Goal: Task Accomplishment & Management: Manage account settings

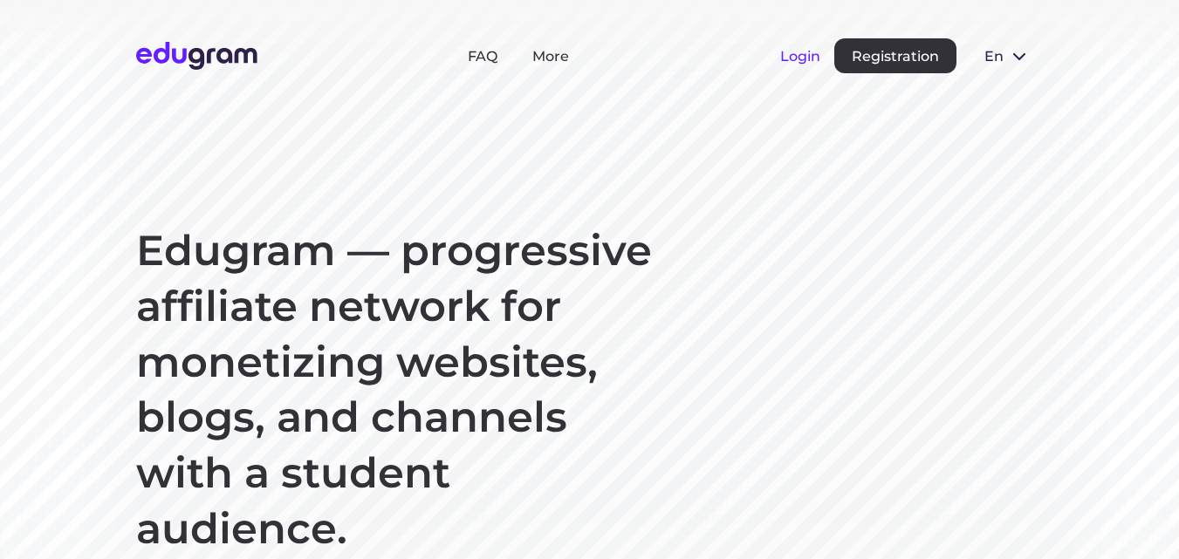
click at [793, 53] on button "Login" at bounding box center [800, 56] width 40 height 17
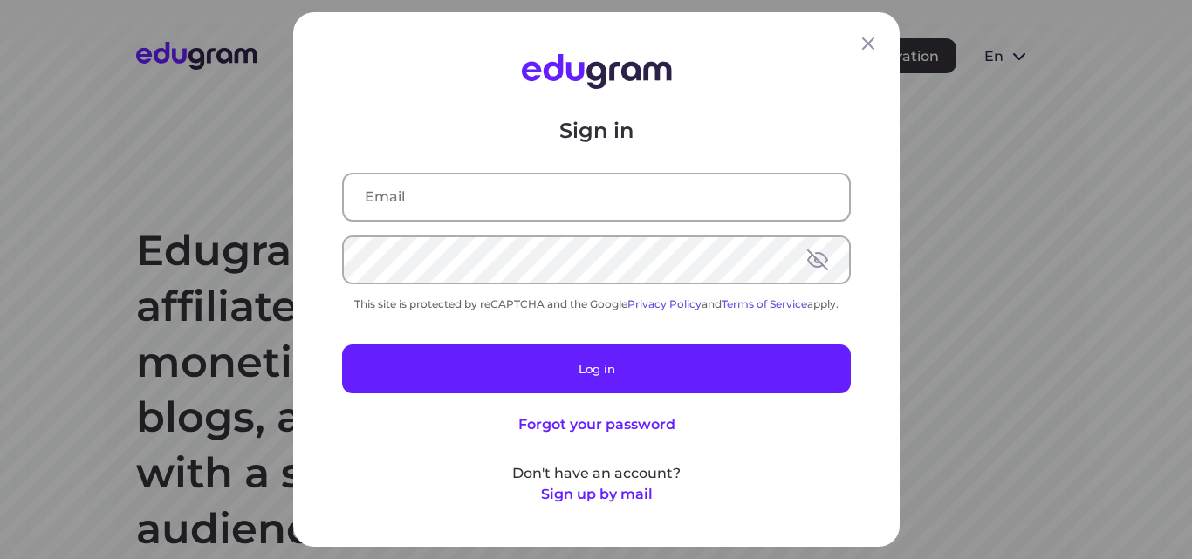
type input "[EMAIL_ADDRESS][DOMAIN_NAME]"
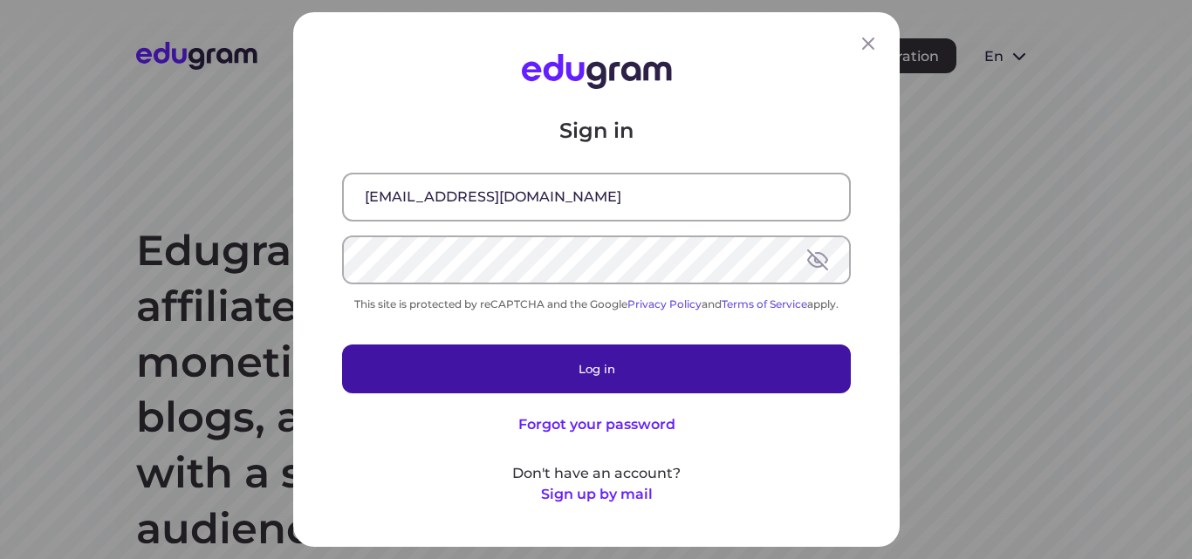
click at [572, 365] on button "Log in" at bounding box center [596, 369] width 509 height 49
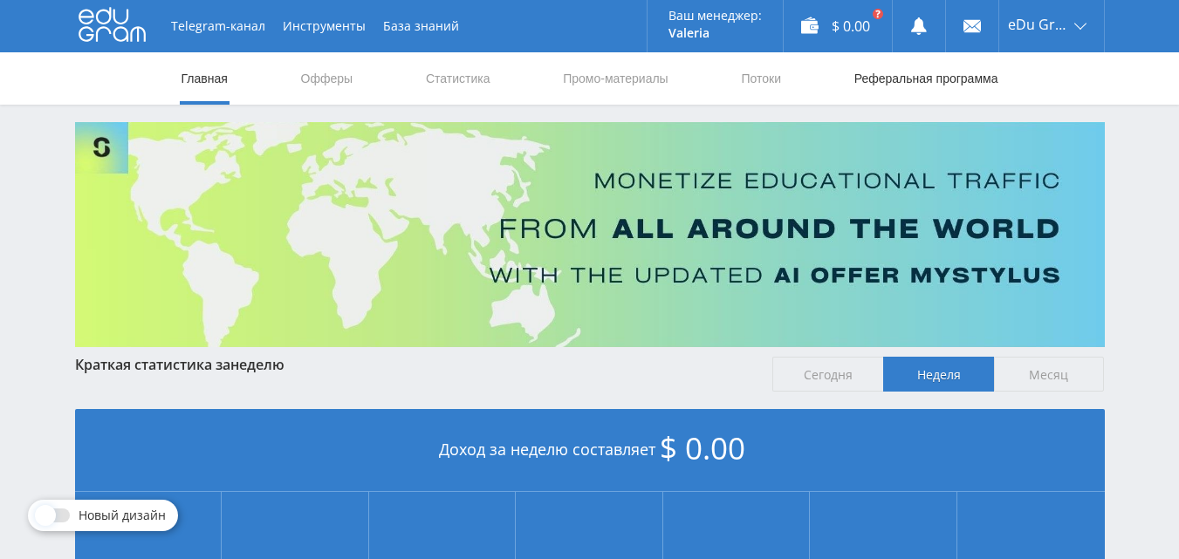
click at [897, 83] on link "Реферальная программа" at bounding box center [925, 78] width 147 height 52
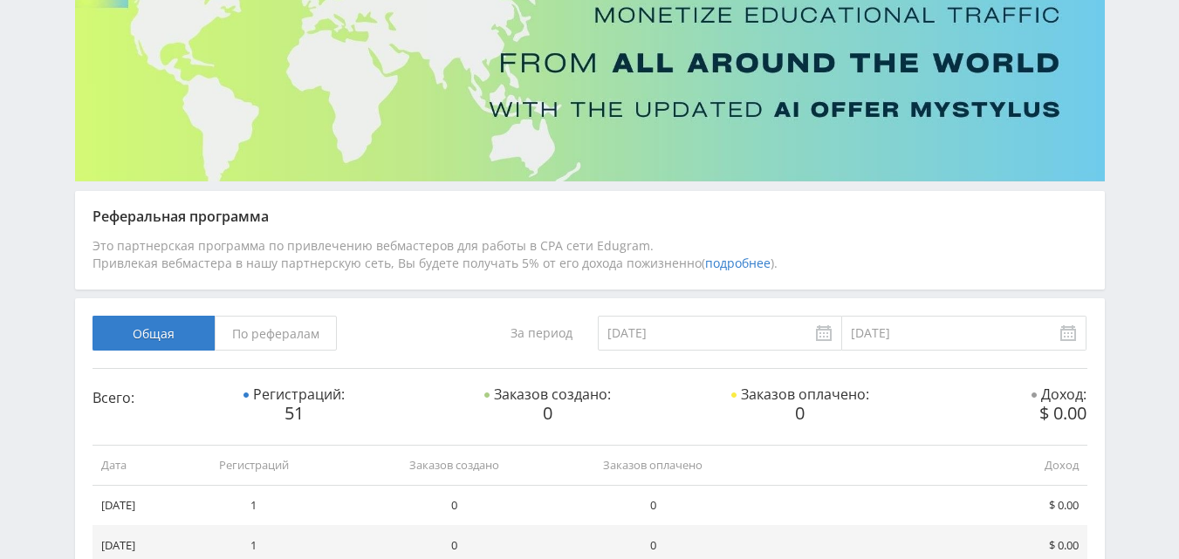
scroll to position [197, 0]
